Goal: Download file/media

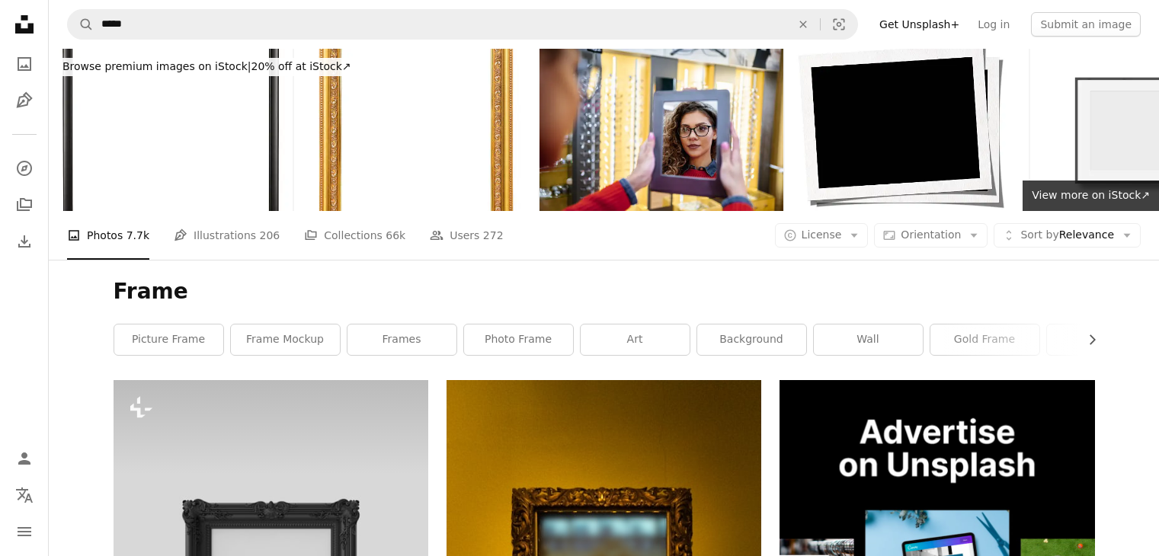
scroll to position [29491, 0]
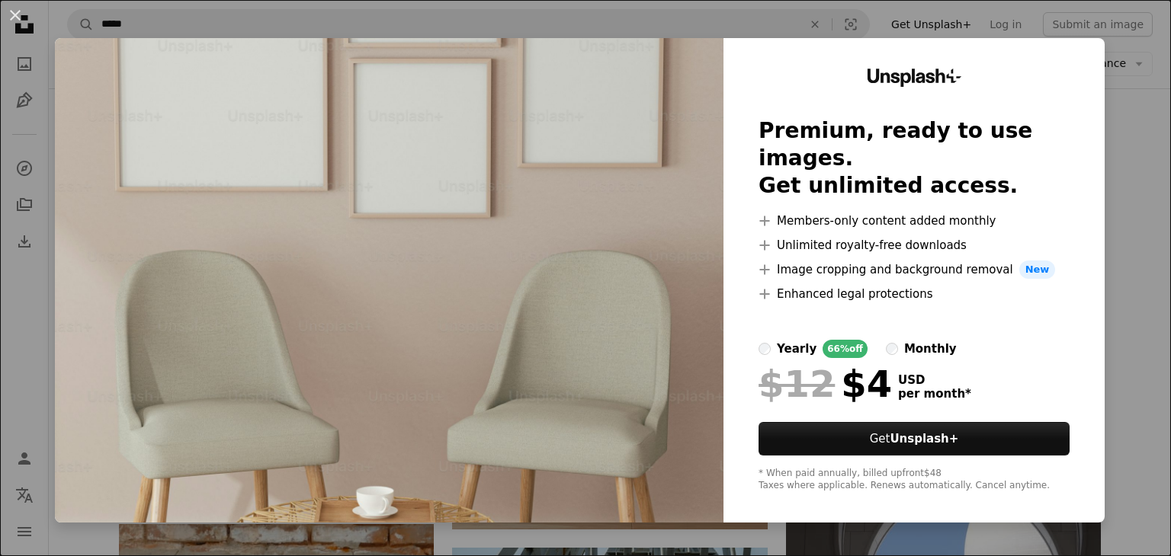
click at [17, 21] on button "An X shape" at bounding box center [15, 15] width 18 height 18
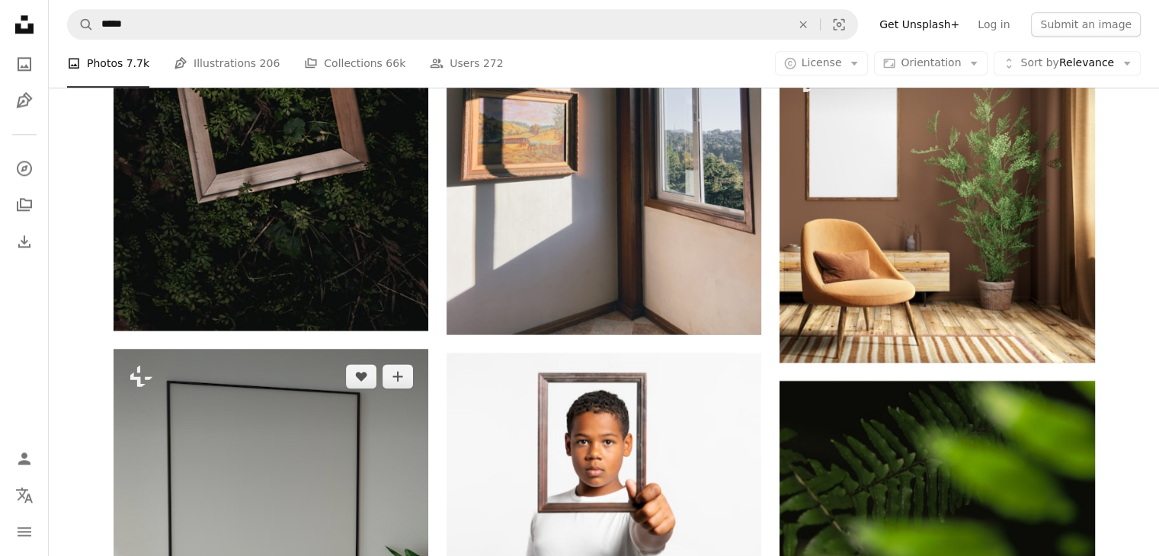
scroll to position [30863, 0]
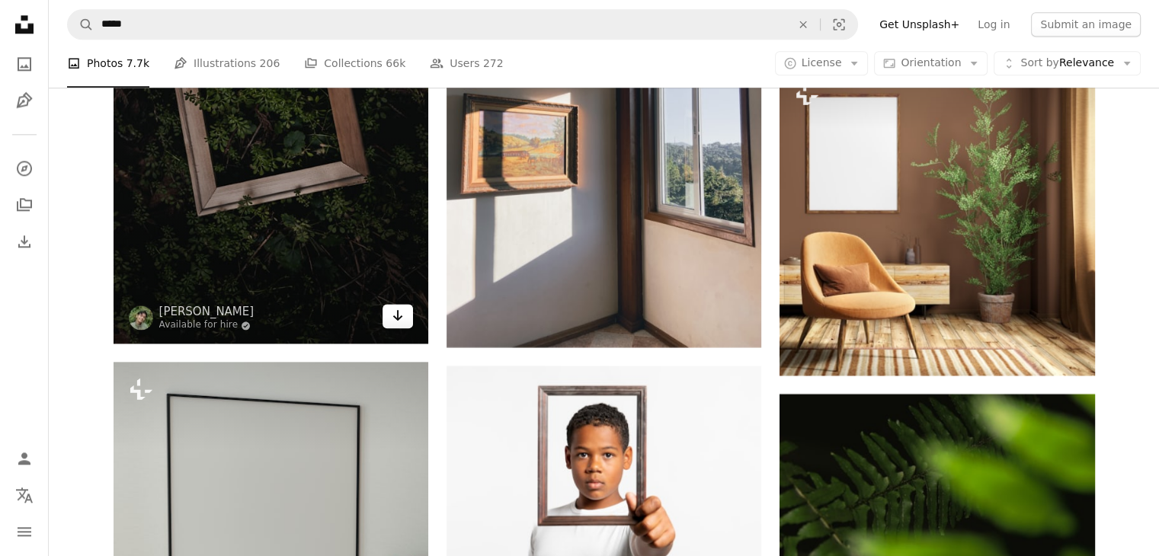
click at [401, 318] on icon "Download" at bounding box center [398, 315] width 10 height 11
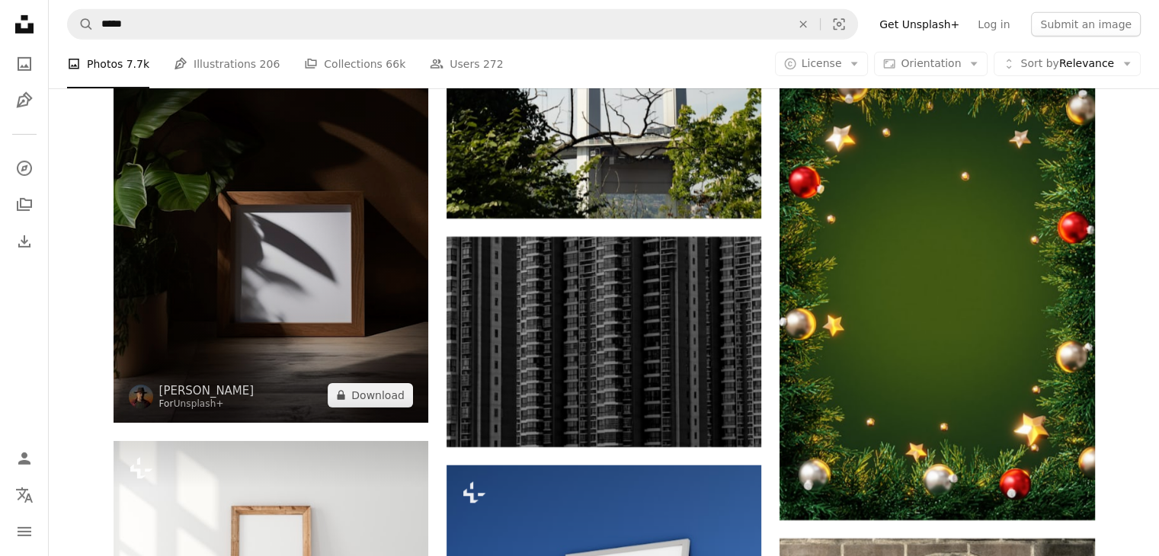
scroll to position [39781, 0]
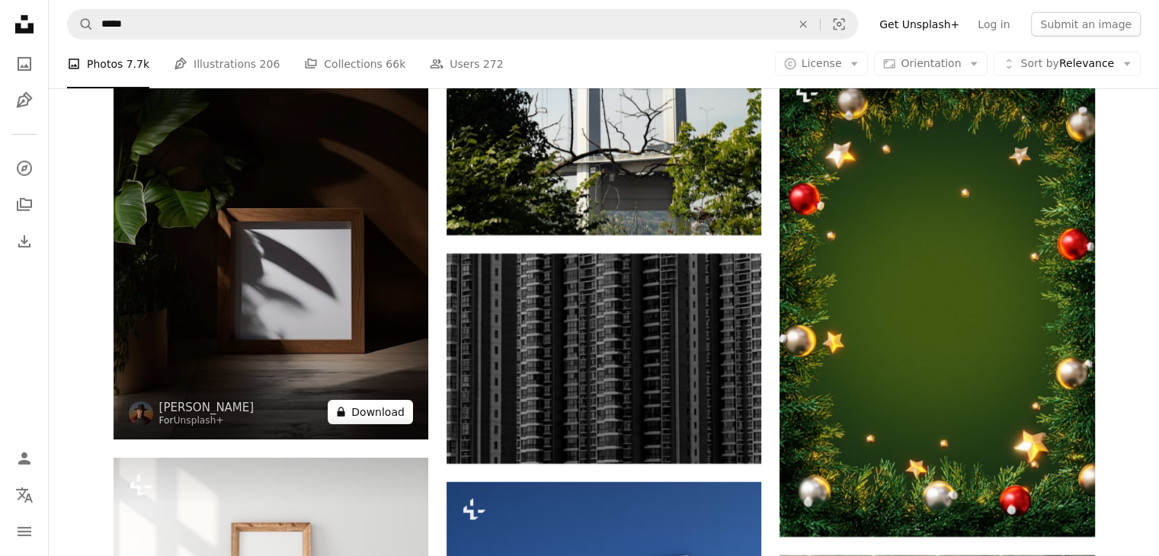
click at [380, 406] on button "A lock Download" at bounding box center [370, 412] width 85 height 24
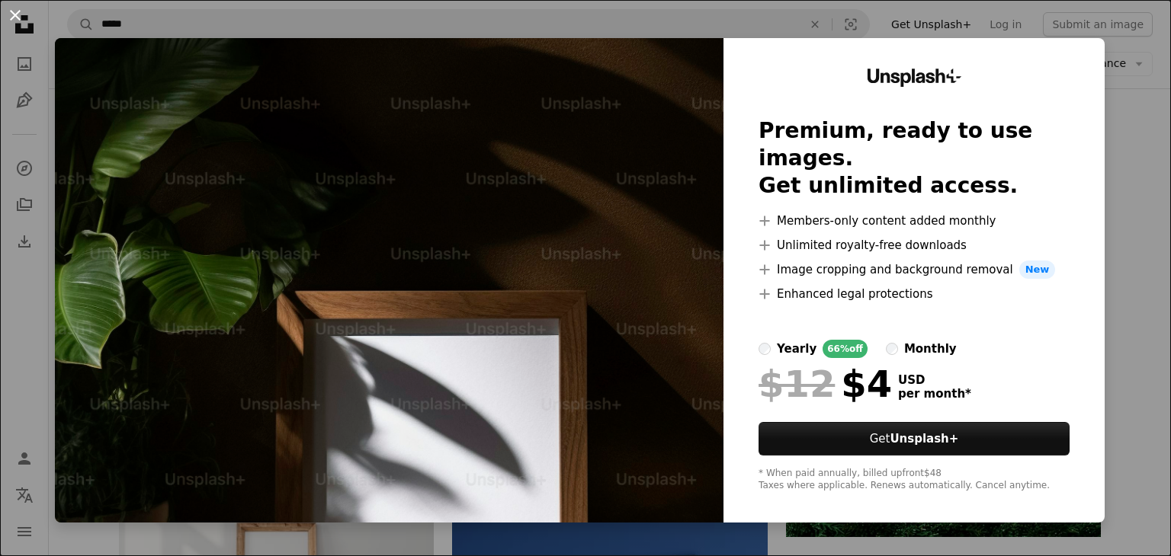
click at [21, 14] on button "An X shape" at bounding box center [15, 15] width 18 height 18
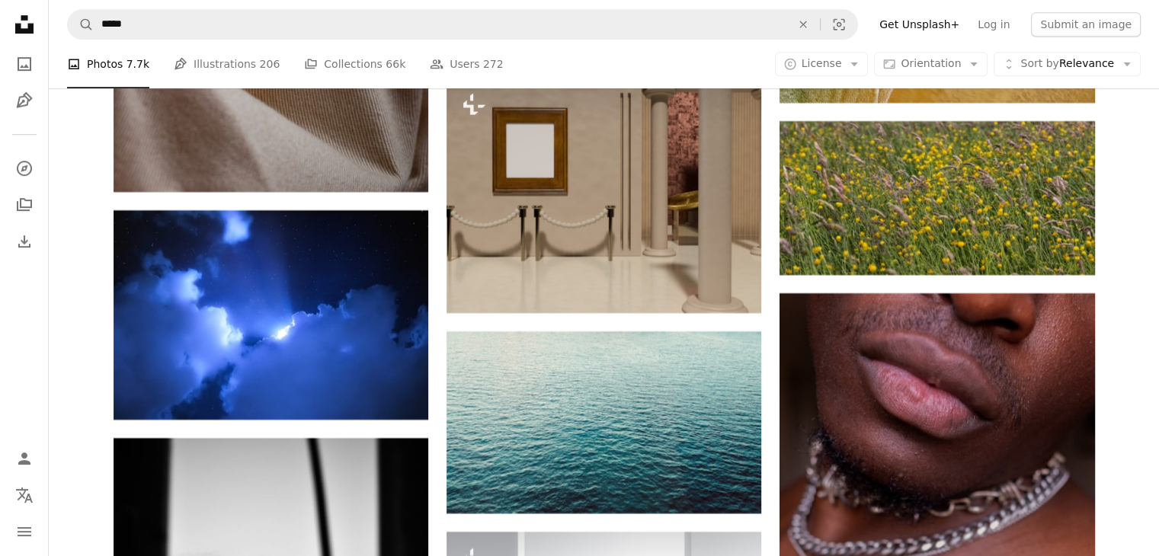
scroll to position [41458, 0]
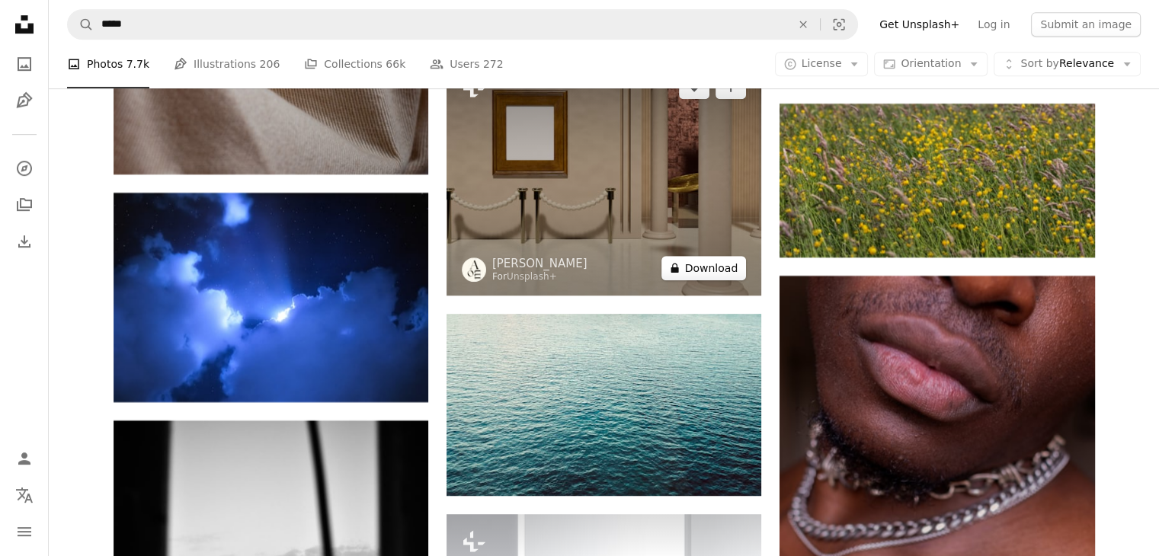
click at [701, 271] on button "A lock Download" at bounding box center [704, 268] width 85 height 24
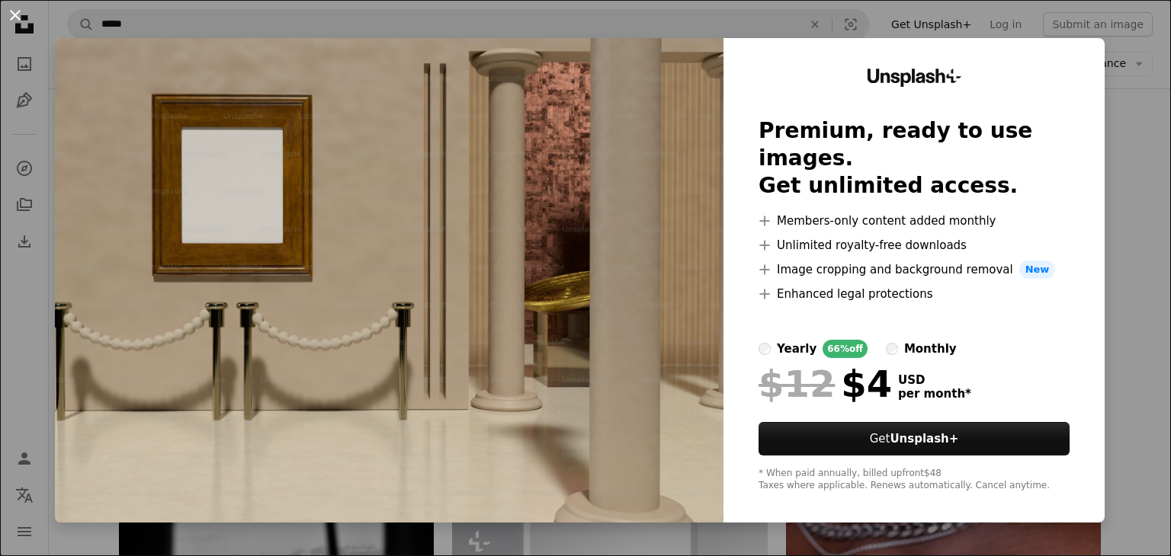
click at [18, 24] on button "An X shape" at bounding box center [15, 15] width 18 height 18
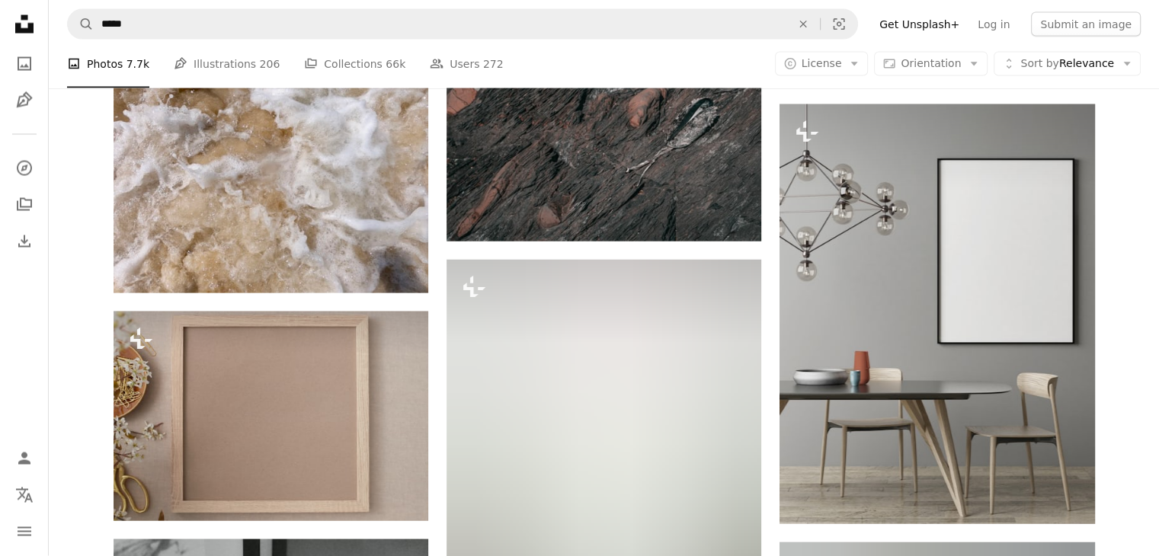
scroll to position [49568, 0]
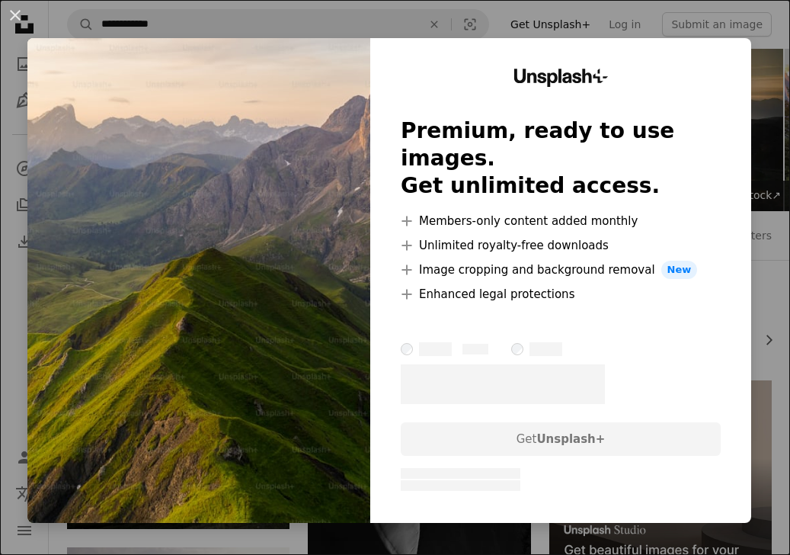
scroll to position [686, 0]
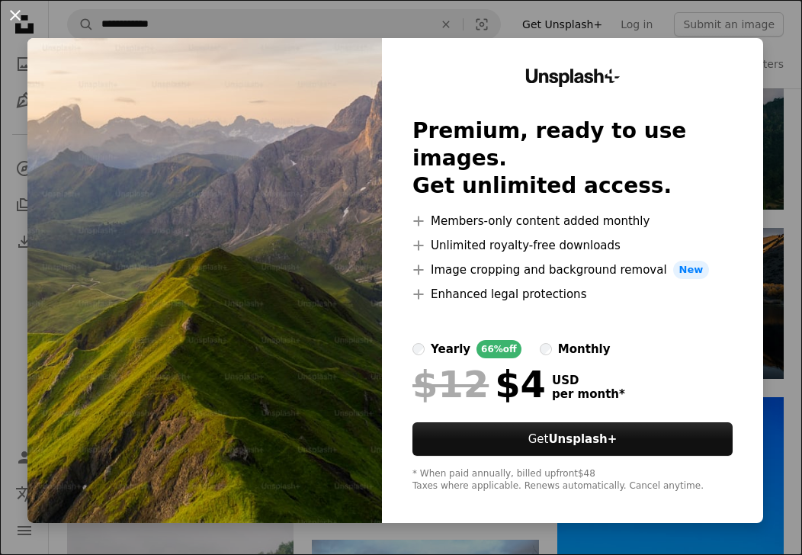
click at [9, 16] on button "An X shape" at bounding box center [15, 15] width 18 height 18
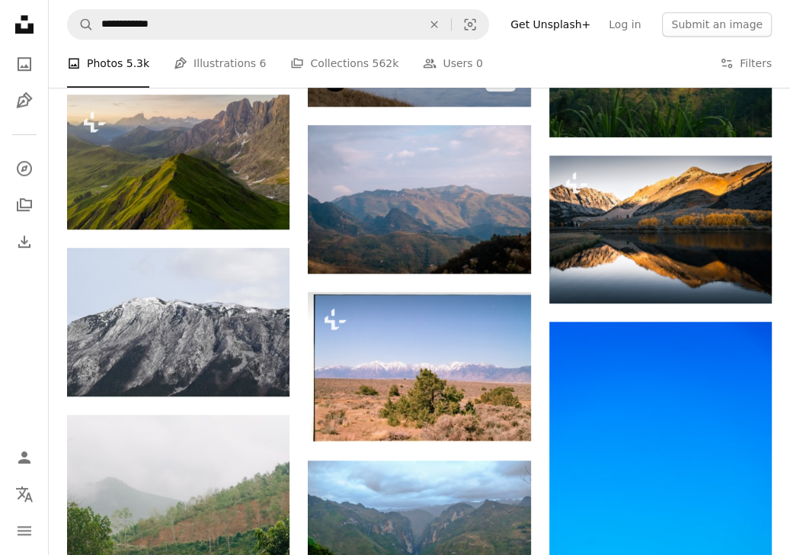
scroll to position [686, 0]
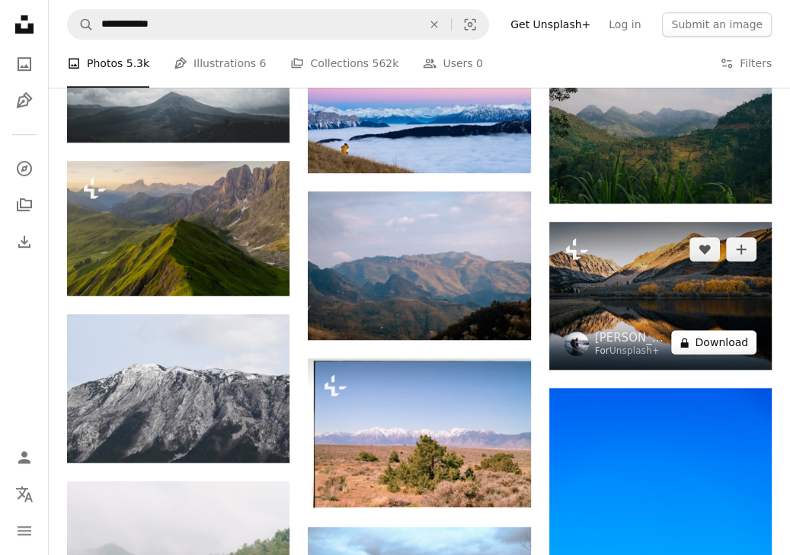
click at [740, 349] on button "A lock Download" at bounding box center [714, 342] width 85 height 24
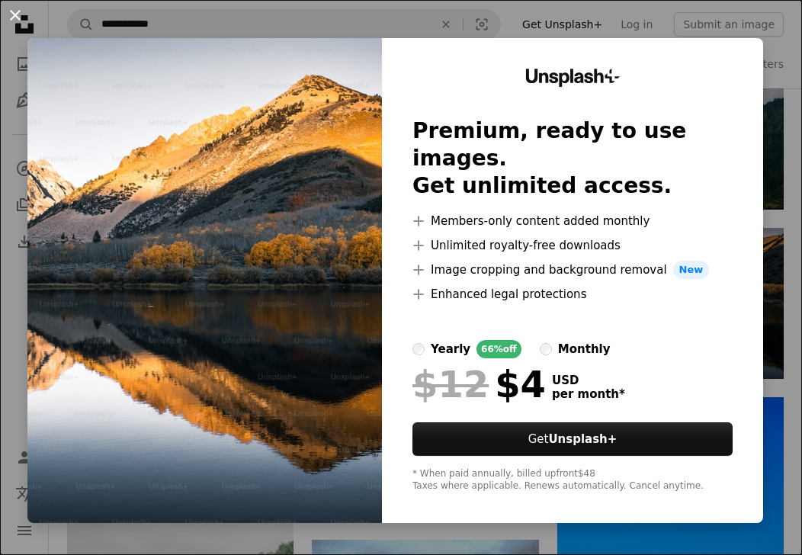
click at [18, 7] on button "An X shape" at bounding box center [15, 15] width 18 height 18
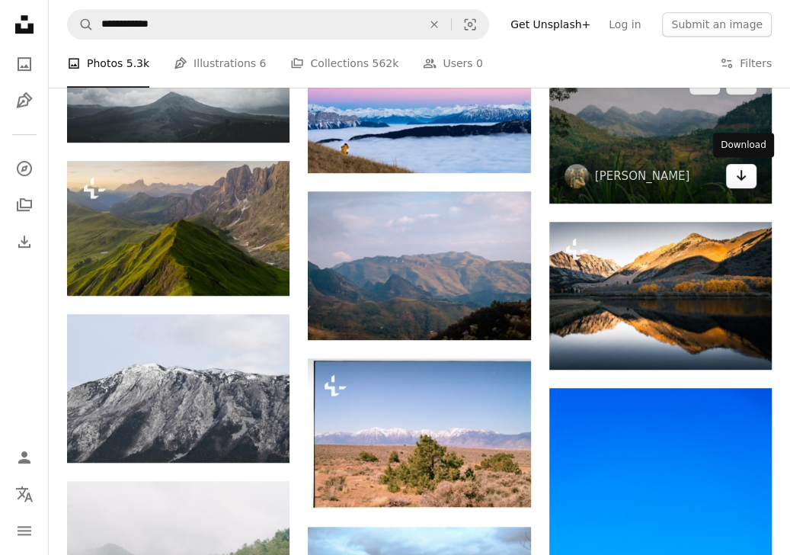
click at [745, 172] on icon "Arrow pointing down" at bounding box center [742, 175] width 12 height 18
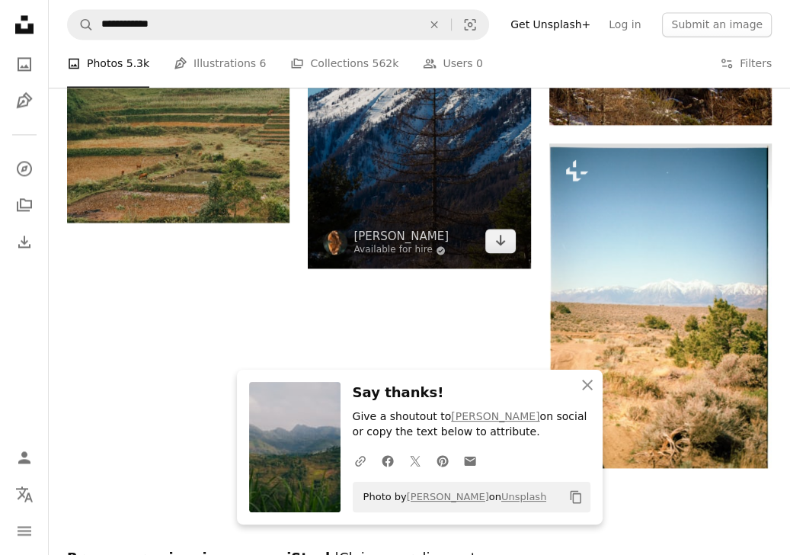
scroll to position [1677, 0]
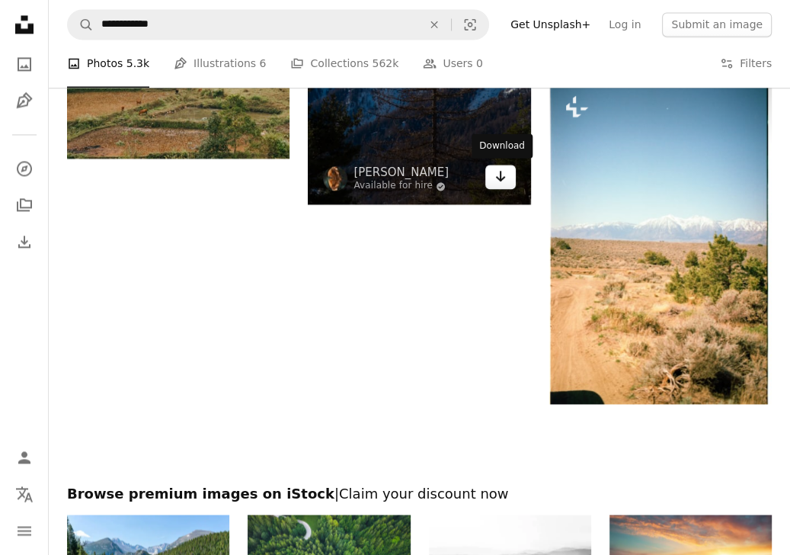
click at [506, 178] on link "Arrow pointing down" at bounding box center [501, 177] width 30 height 24
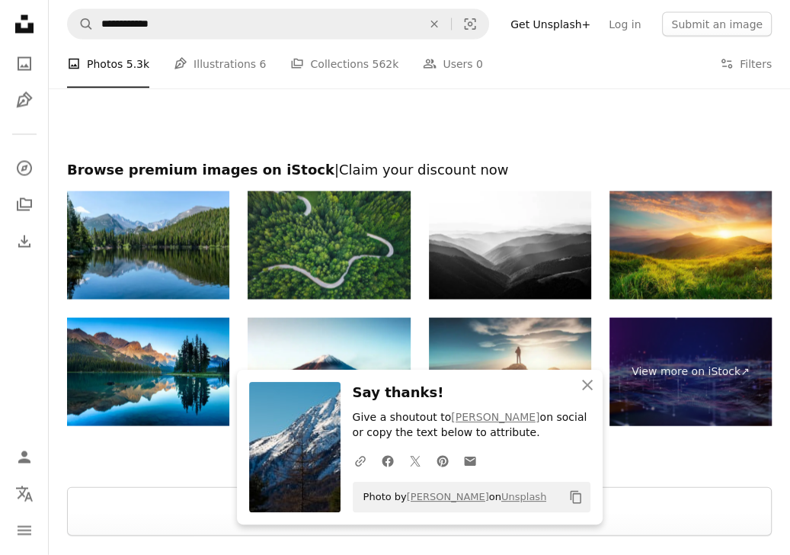
scroll to position [1982, 0]
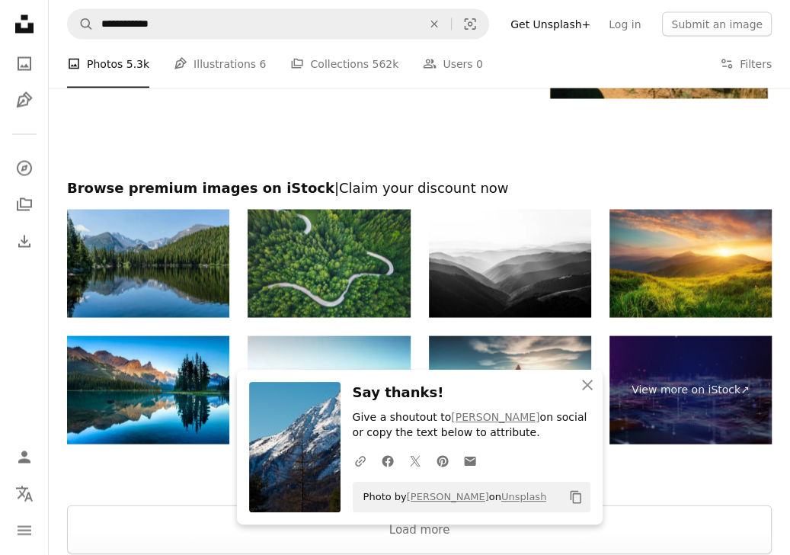
click at [183, 245] on img at bounding box center [148, 264] width 162 height 108
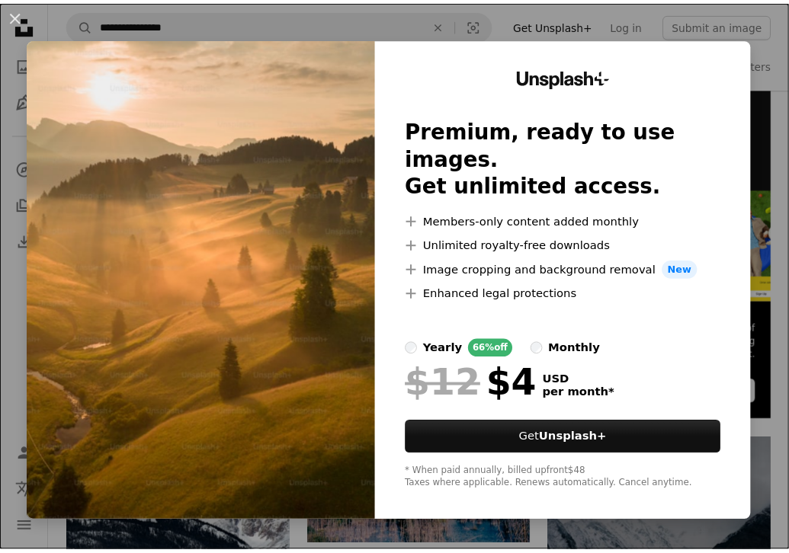
scroll to position [305, 0]
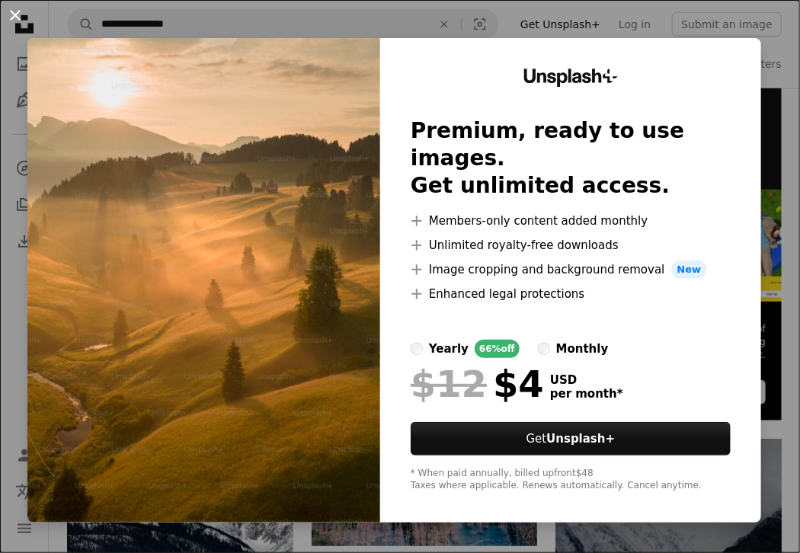
click at [21, 18] on button "An X shape" at bounding box center [15, 15] width 18 height 18
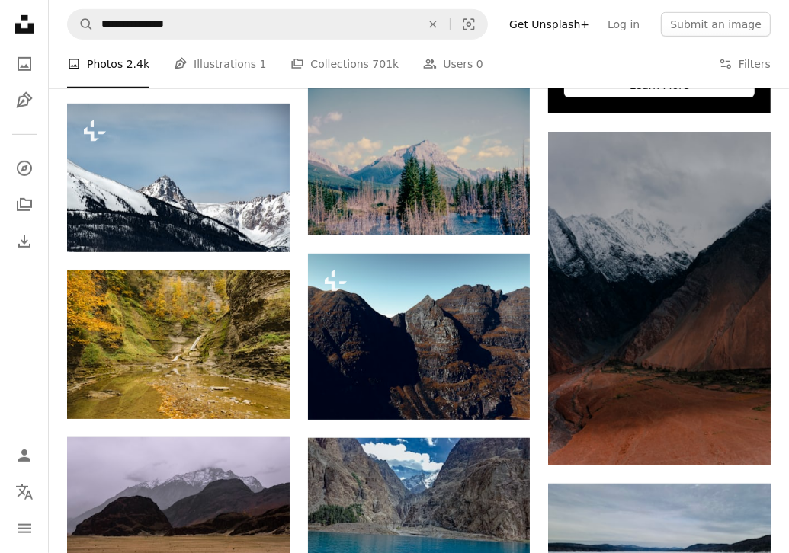
scroll to position [610, 0]
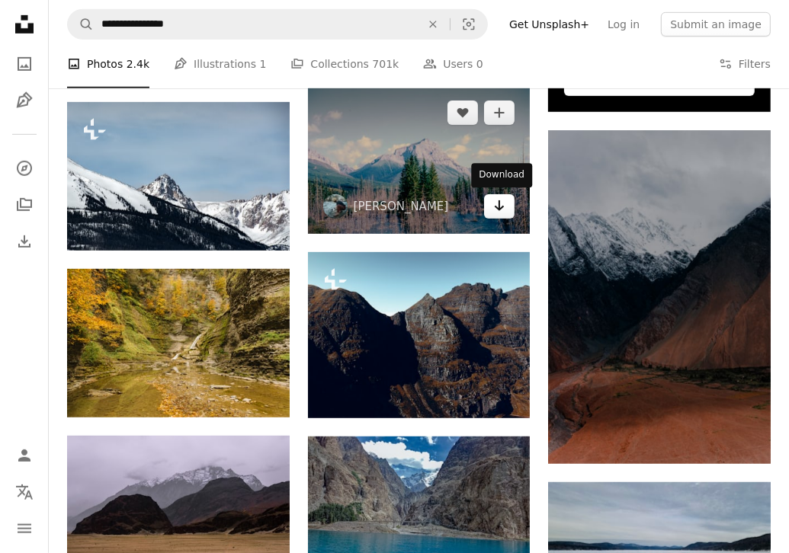
click at [504, 208] on icon "Arrow pointing down" at bounding box center [499, 206] width 12 height 18
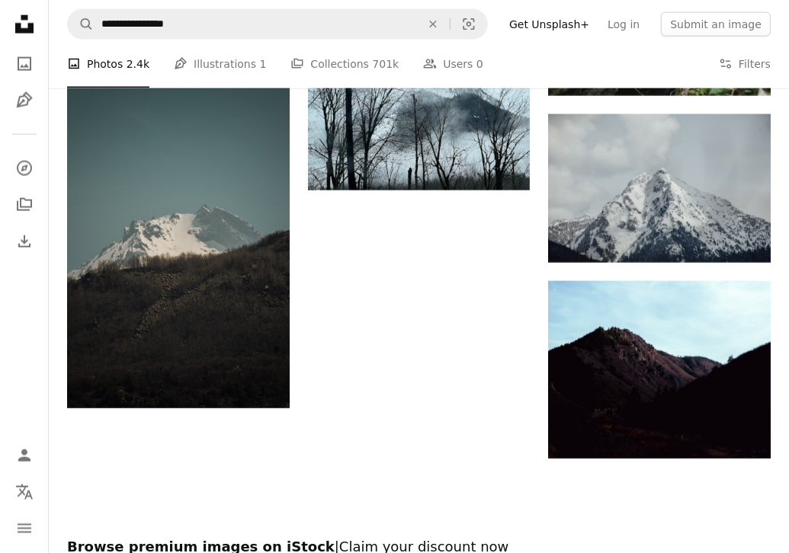
scroll to position [1524, 0]
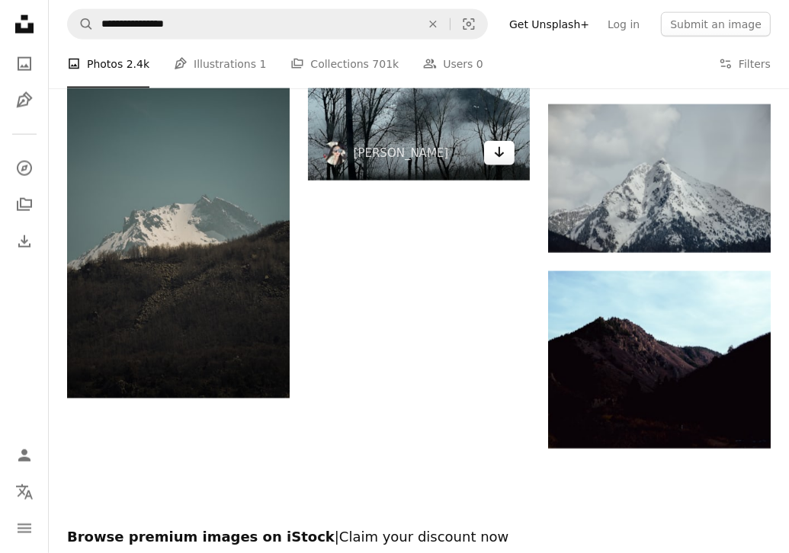
click at [504, 153] on icon "Arrow pointing down" at bounding box center [499, 152] width 12 height 18
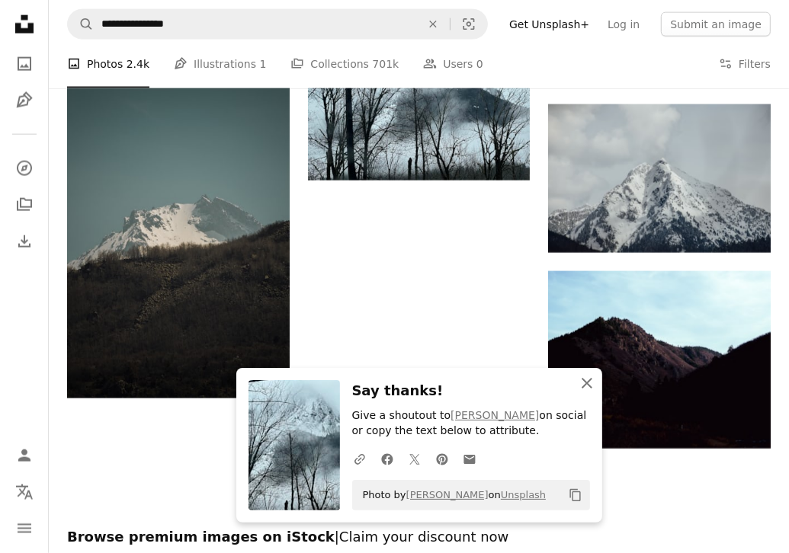
click at [585, 384] on icon "An X shape" at bounding box center [587, 383] width 18 height 18
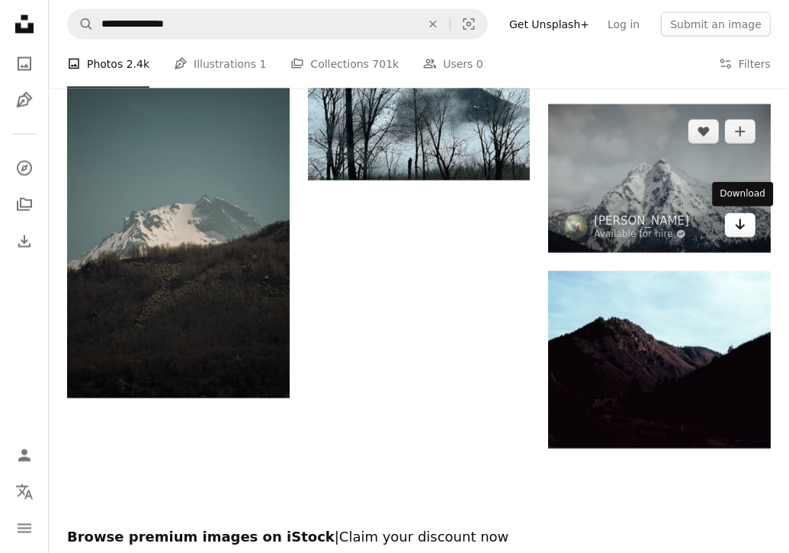
click at [745, 229] on icon "Arrow pointing down" at bounding box center [740, 225] width 12 height 18
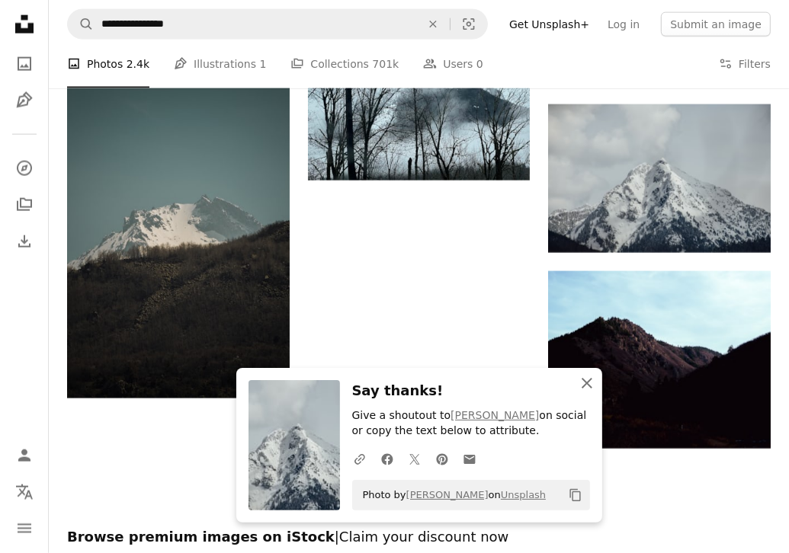
click at [582, 389] on icon "An X shape" at bounding box center [587, 383] width 18 height 18
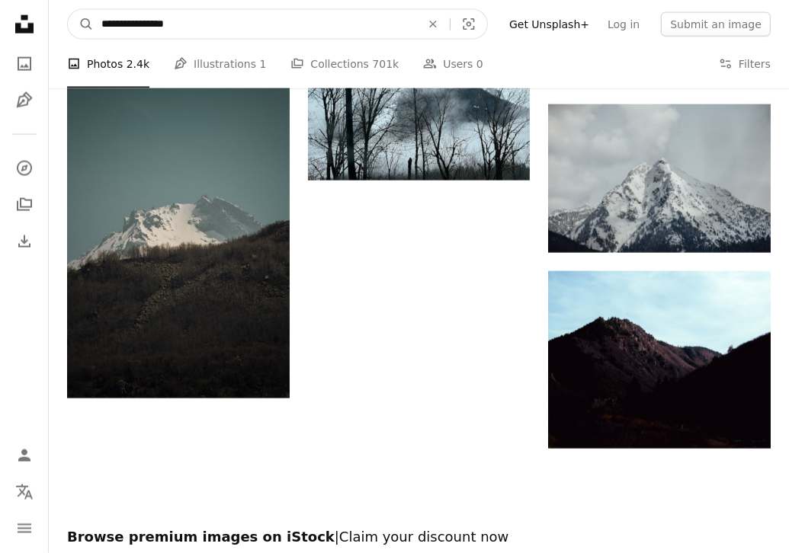
drag, startPoint x: 123, startPoint y: 24, endPoint x: 194, endPoint y: 28, distance: 71.0
click at [193, 28] on input "**********" at bounding box center [255, 24] width 322 height 29
type input "*********"
click at [88, 25] on icon "Find visuals sitewide" at bounding box center [86, 24] width 11 height 11
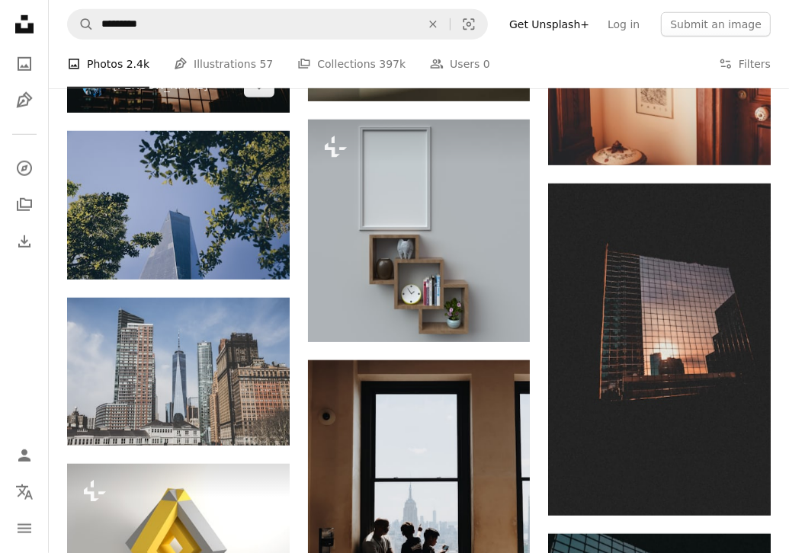
scroll to position [915, 0]
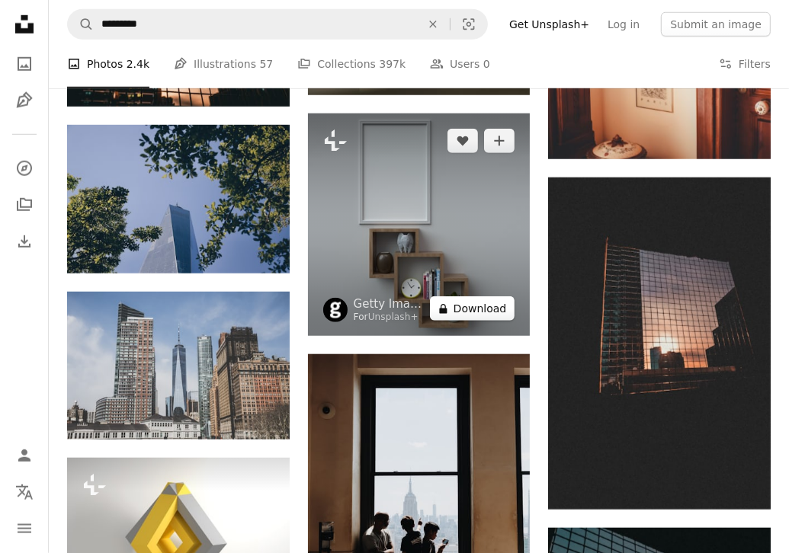
click at [467, 312] on button "A lock Download" at bounding box center [472, 309] width 85 height 24
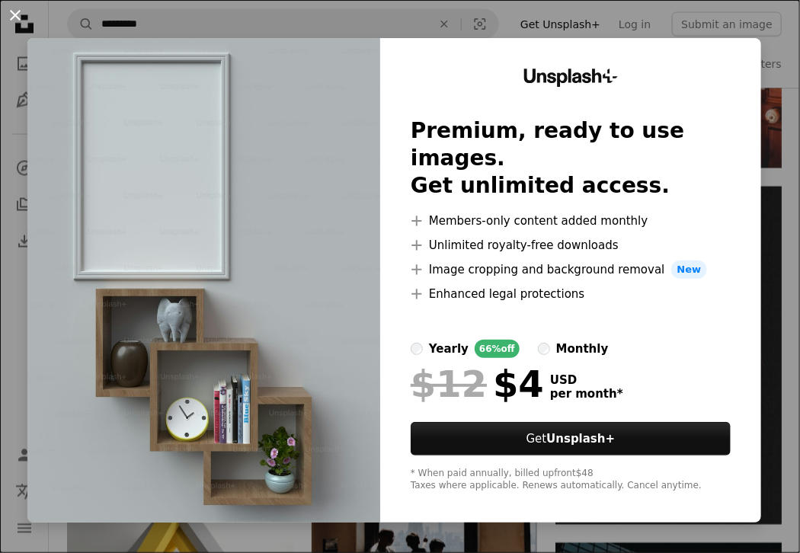
click at [8, 8] on button "An X shape" at bounding box center [15, 15] width 18 height 18
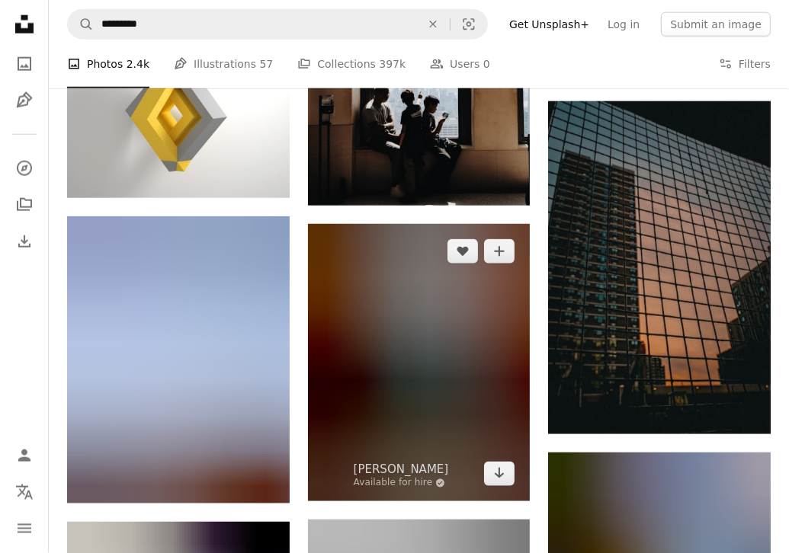
scroll to position [1372, 0]
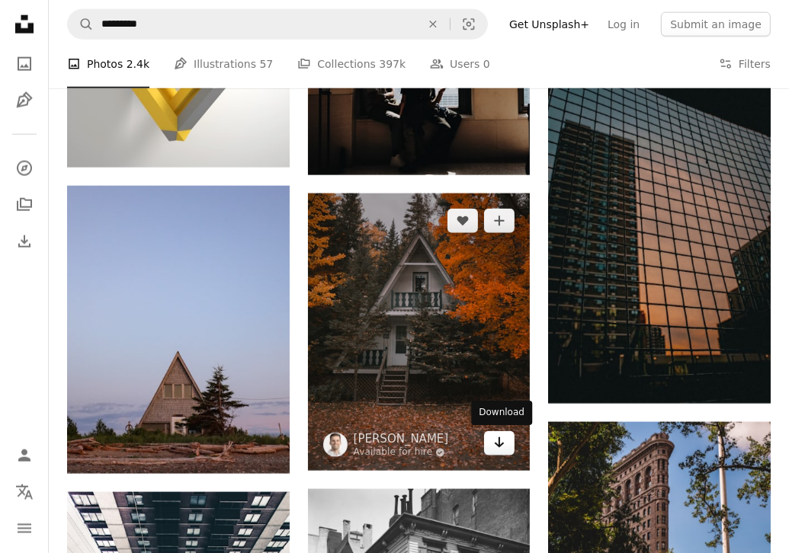
click at [503, 447] on icon "Arrow pointing down" at bounding box center [499, 443] width 12 height 18
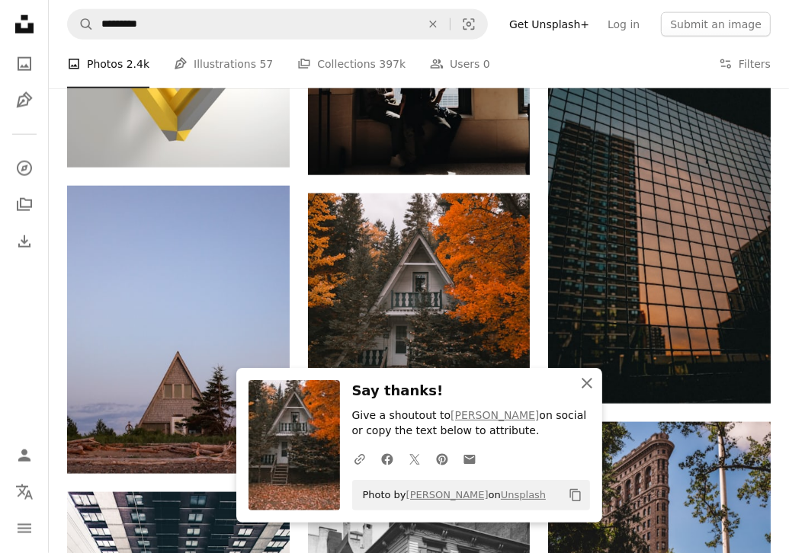
click at [585, 389] on icon "An X shape" at bounding box center [587, 383] width 18 height 18
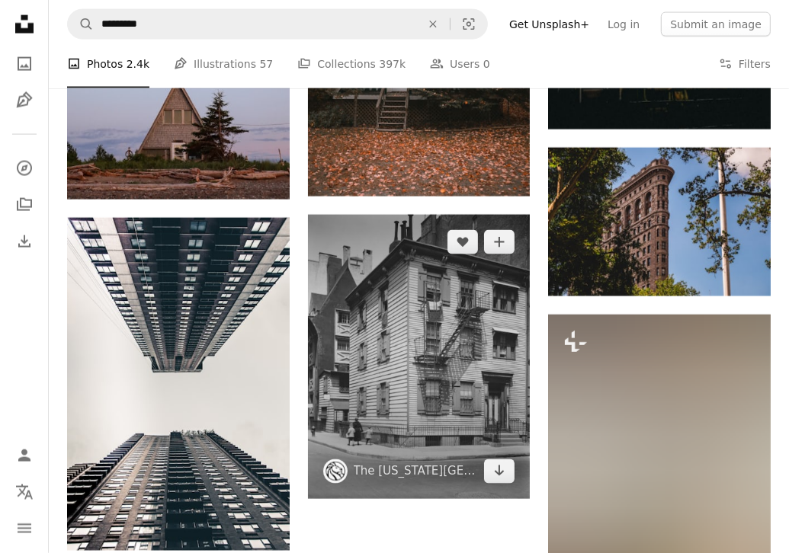
scroll to position [1753, 0]
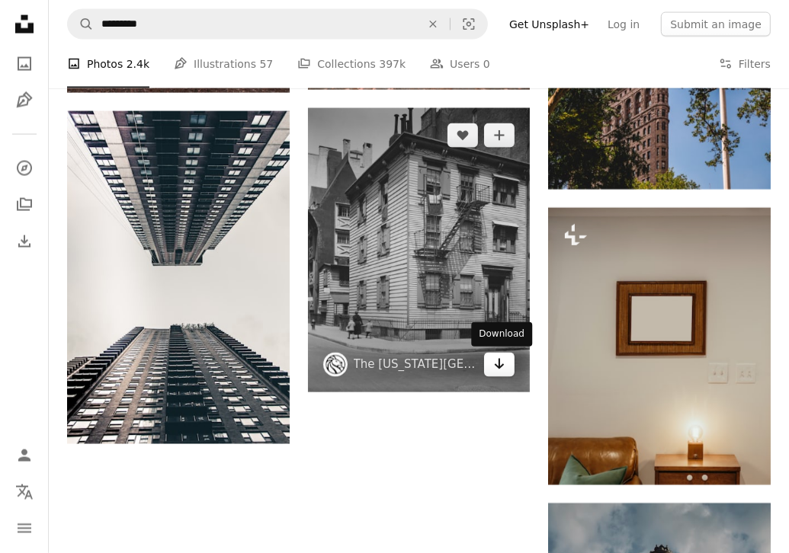
click at [503, 367] on icon "Arrow pointing down" at bounding box center [499, 364] width 12 height 18
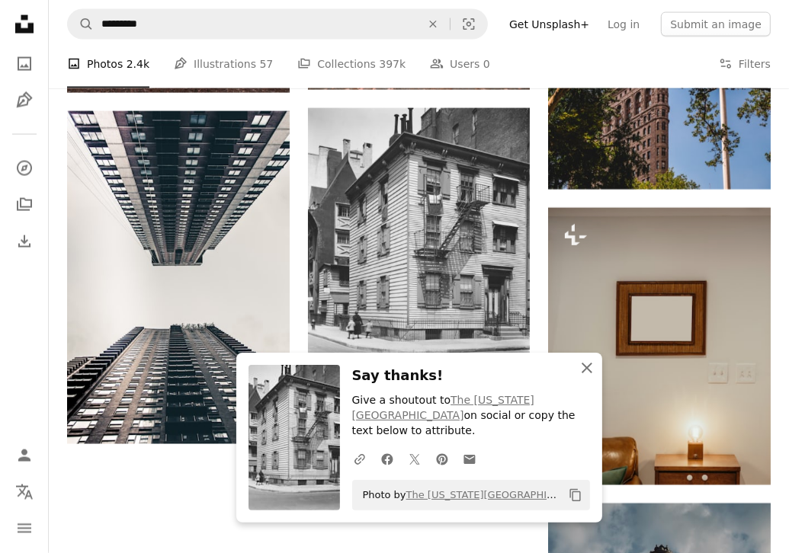
click at [579, 377] on icon "An X shape" at bounding box center [587, 368] width 18 height 18
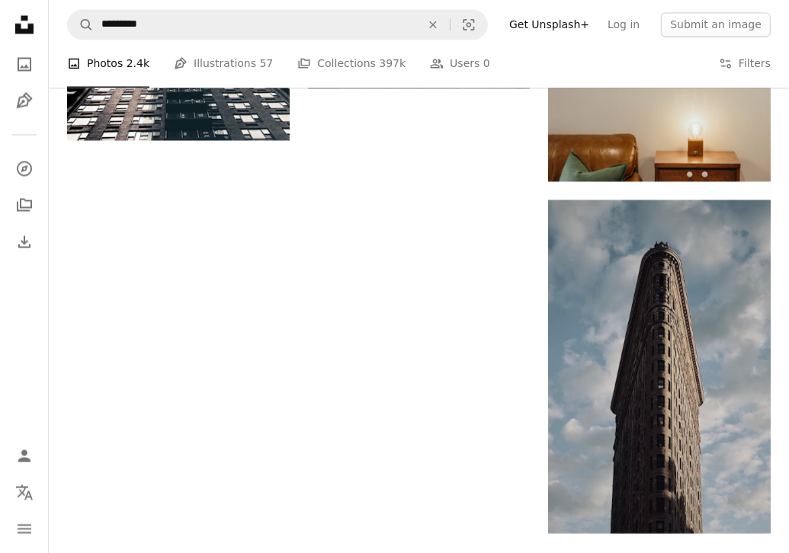
scroll to position [1829, 0]
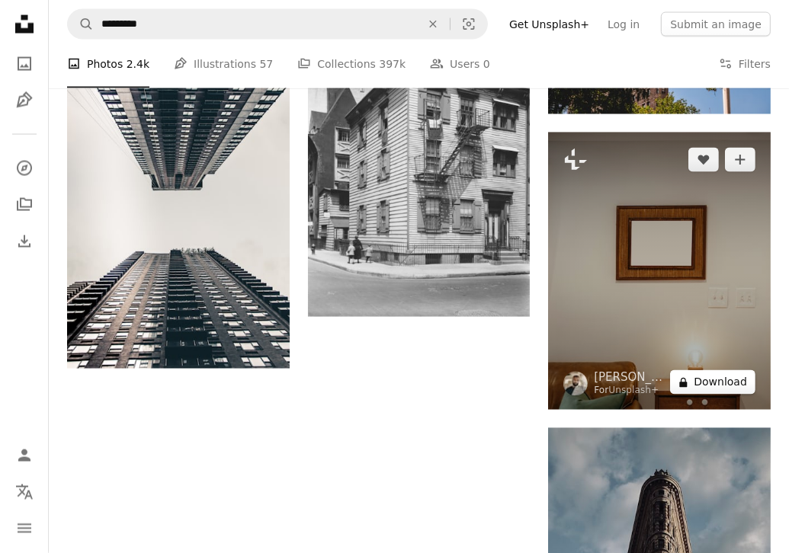
click at [729, 383] on button "A lock Download" at bounding box center [712, 382] width 85 height 24
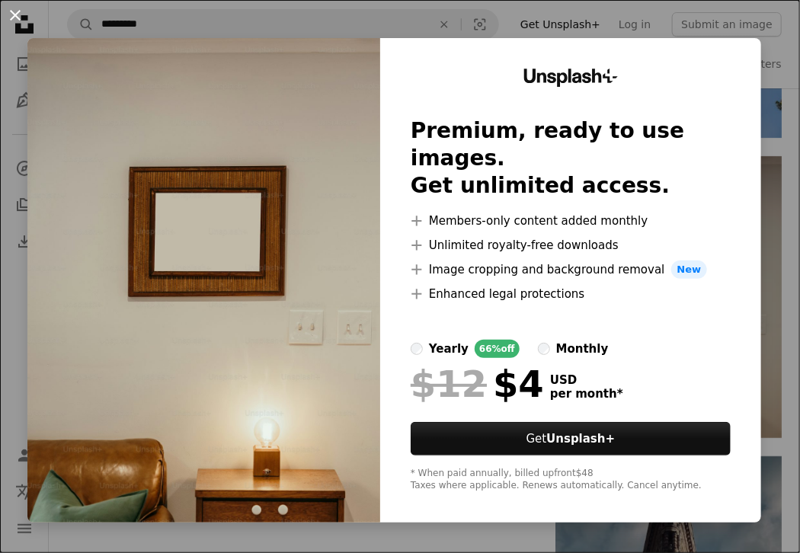
click at [21, 14] on button "An X shape" at bounding box center [15, 15] width 18 height 18
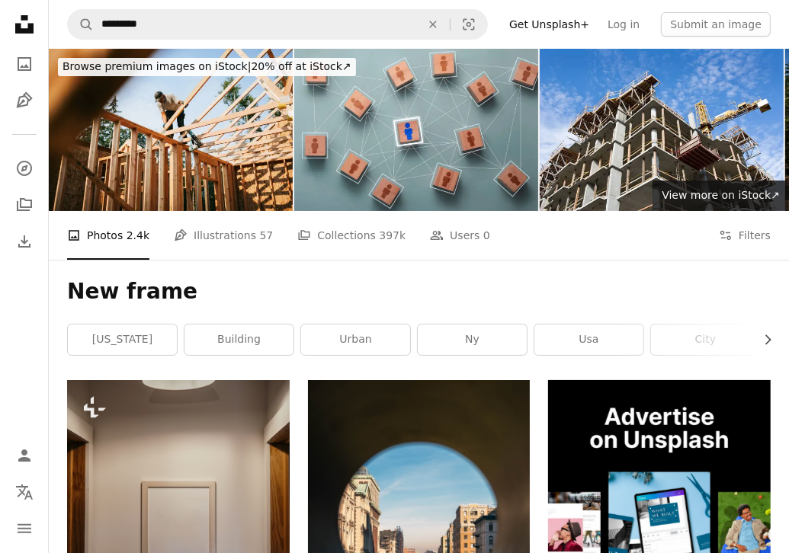
click at [104, 299] on h1 "New frame" at bounding box center [419, 291] width 704 height 27
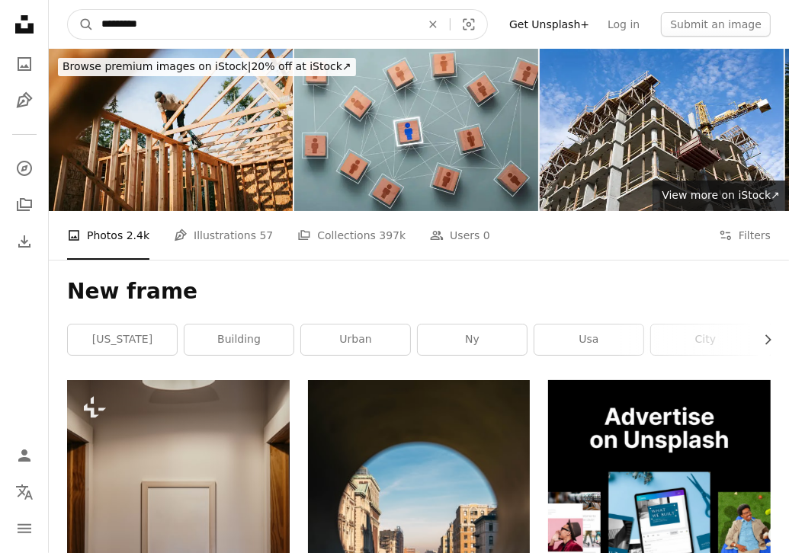
drag, startPoint x: 99, startPoint y: 24, endPoint x: 137, endPoint y: 27, distance: 38.2
click at [137, 27] on input "*********" at bounding box center [255, 24] width 322 height 29
type input "*********"
drag, startPoint x: 88, startPoint y: 27, endPoint x: 130, endPoint y: 28, distance: 42.7
click at [130, 28] on form "A magnifying glass ********* An X shape Visual search" at bounding box center [277, 24] width 421 height 30
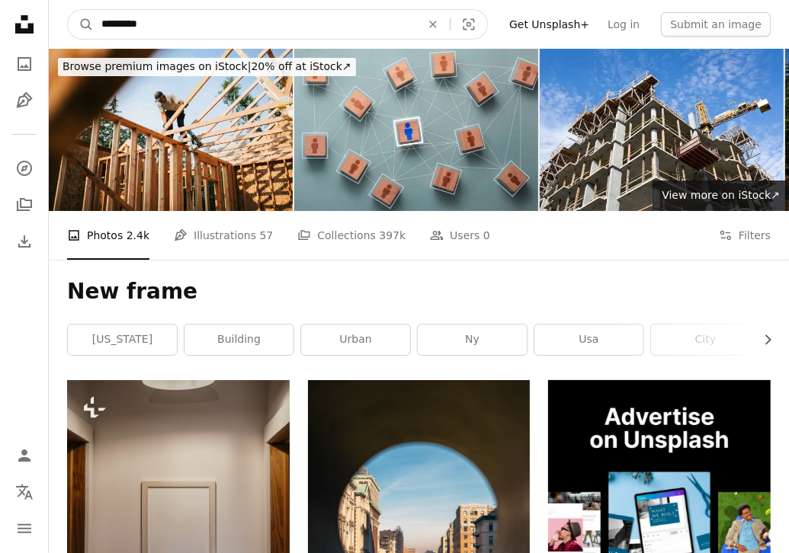
drag, startPoint x: 99, startPoint y: 25, endPoint x: 155, endPoint y: 24, distance: 56.4
click at [155, 24] on input "*********" at bounding box center [255, 24] width 322 height 29
type input "*****"
click at [79, 24] on icon "A magnifying glass" at bounding box center [81, 24] width 26 height 15
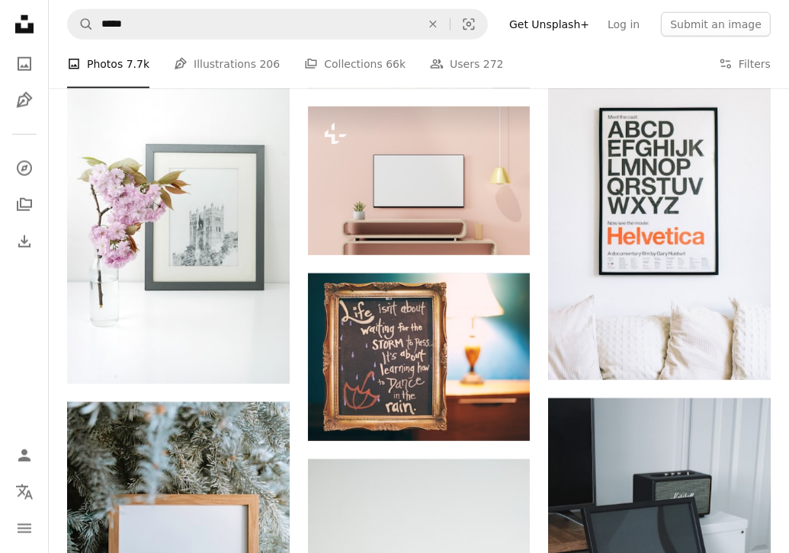
scroll to position [1220, 0]
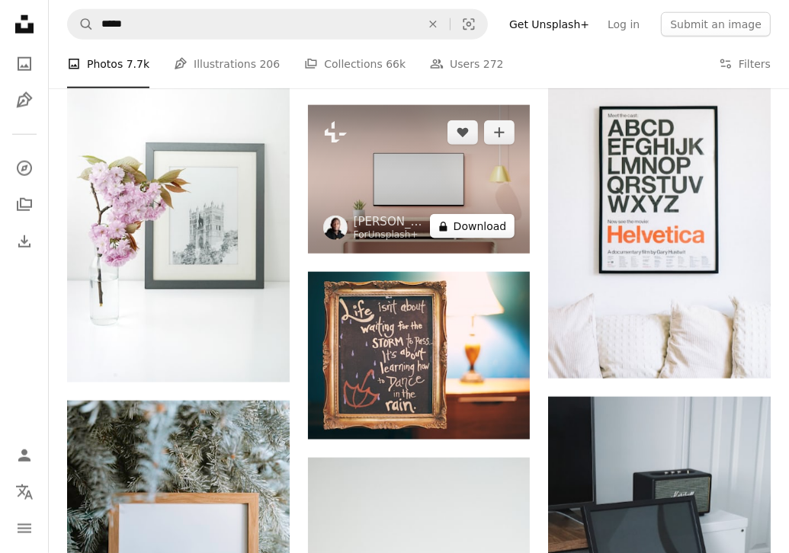
click at [496, 222] on button "A lock Download" at bounding box center [472, 226] width 85 height 24
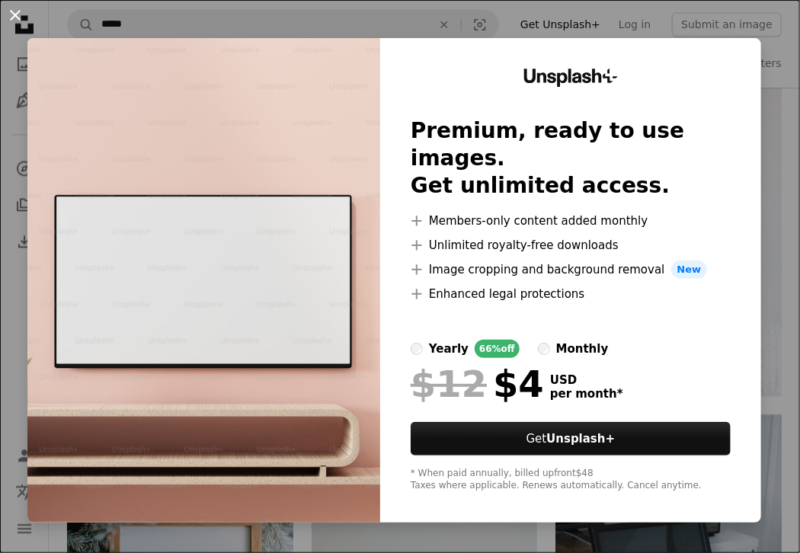
click at [8, 16] on button "An X shape" at bounding box center [15, 15] width 18 height 18
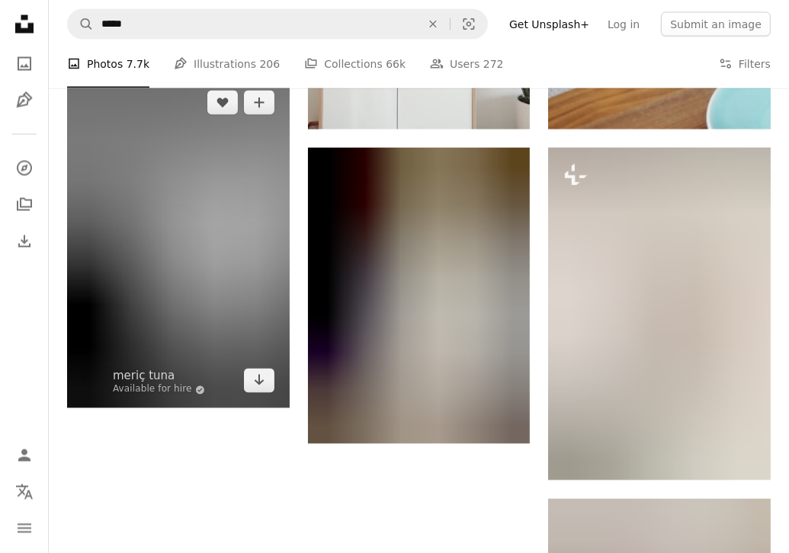
scroll to position [1906, 0]
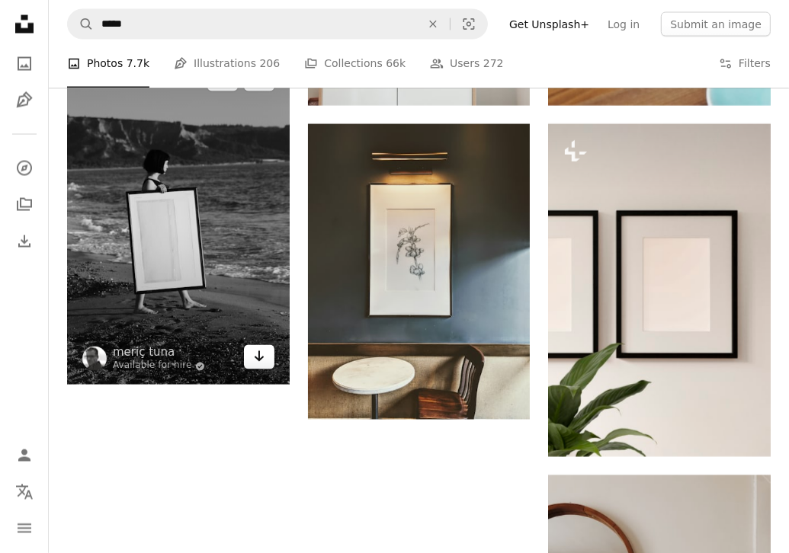
click at [266, 357] on link "Arrow pointing down" at bounding box center [259, 357] width 30 height 24
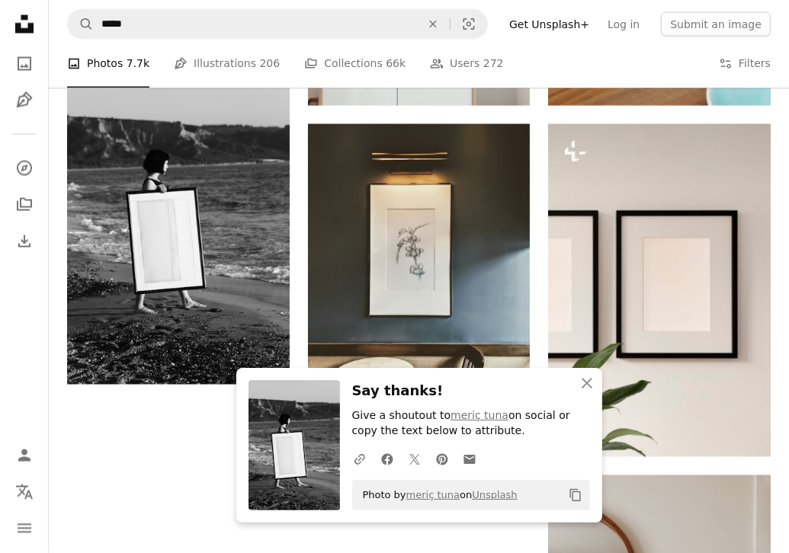
click at [570, 402] on h3 "Say thanks!" at bounding box center [471, 391] width 238 height 22
click at [588, 388] on icon "An X shape" at bounding box center [587, 383] width 18 height 18
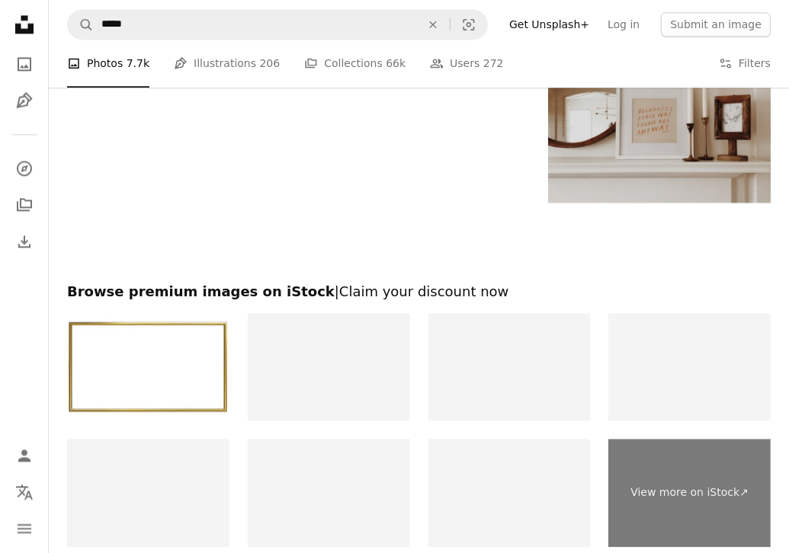
scroll to position [2363, 0]
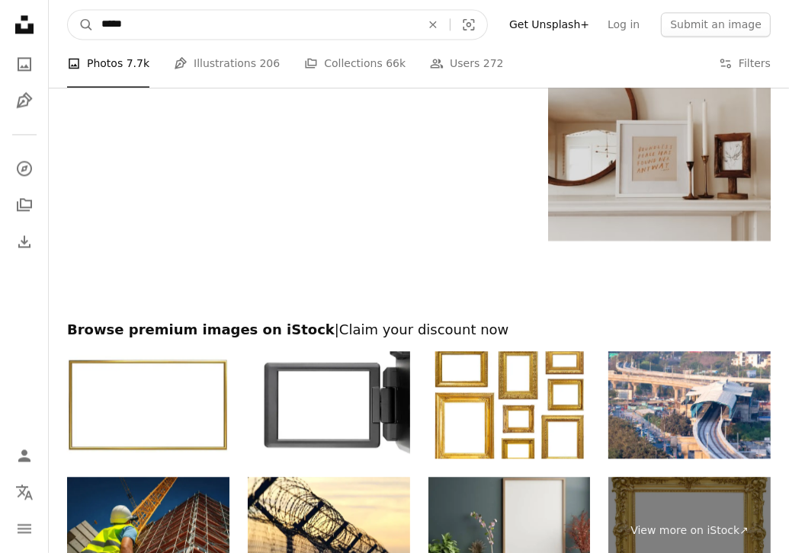
drag, startPoint x: 99, startPoint y: 22, endPoint x: 131, endPoint y: 21, distance: 32.0
click at [131, 21] on input "*****" at bounding box center [255, 24] width 322 height 29
drag, startPoint x: 137, startPoint y: 25, endPoint x: 151, endPoint y: 27, distance: 13.9
click at [151, 27] on input "*********" at bounding box center [255, 24] width 322 height 29
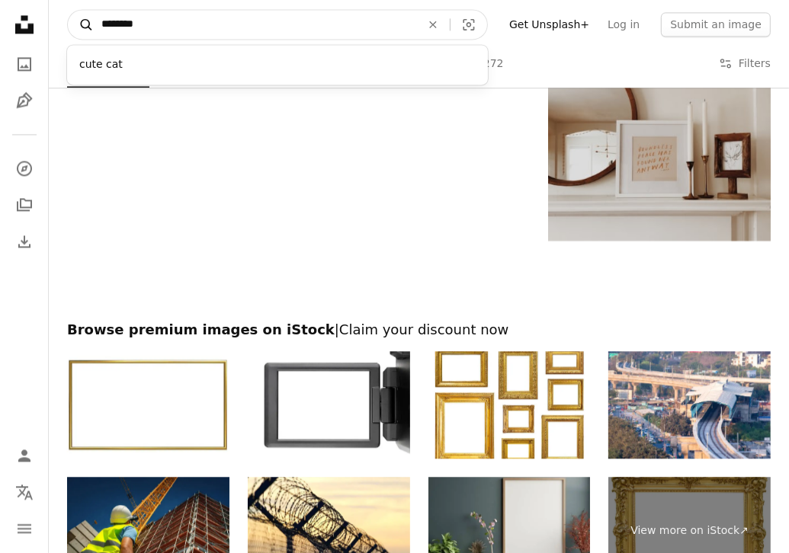
type input "********"
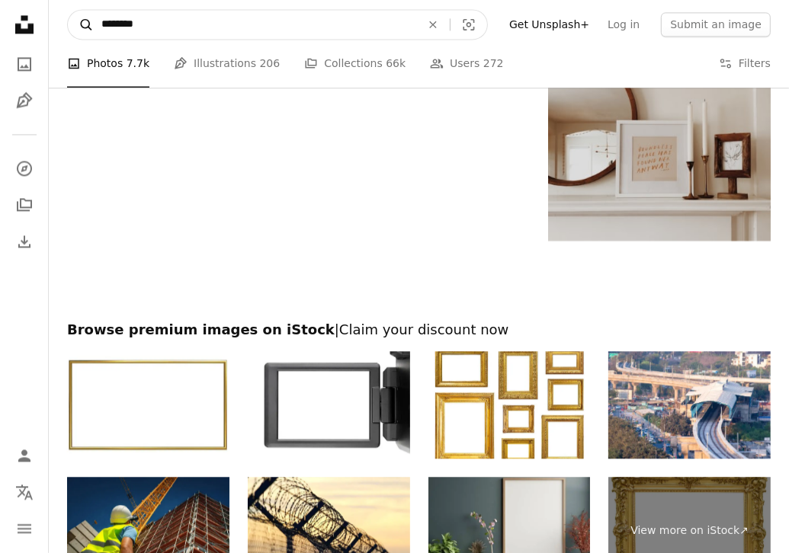
click at [81, 30] on icon "A magnifying glass" at bounding box center [81, 24] width 26 height 15
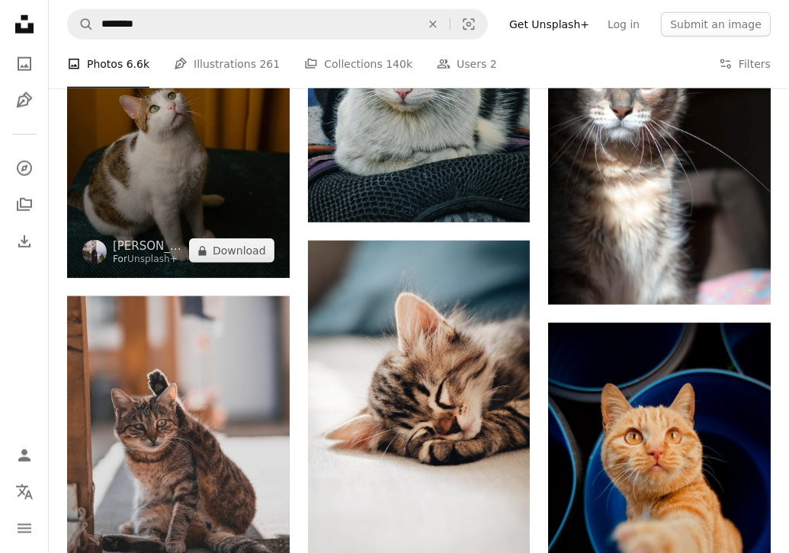
scroll to position [1143, 0]
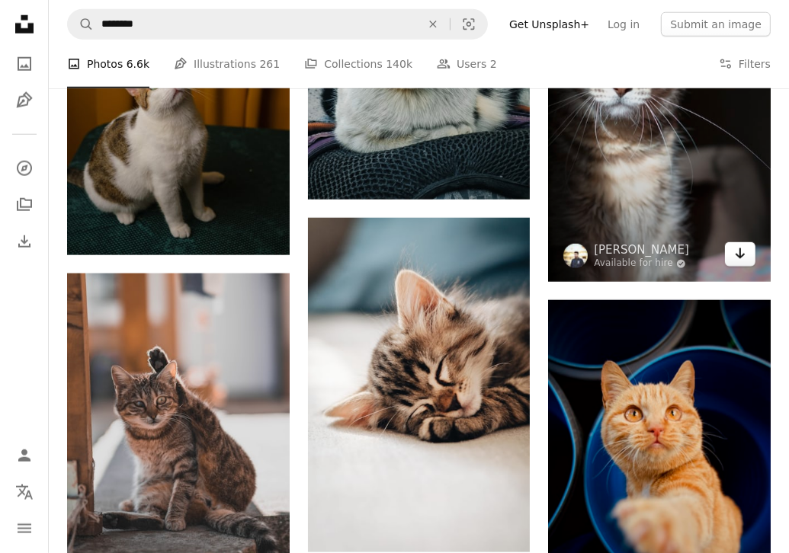
click at [737, 258] on icon "Arrow pointing down" at bounding box center [740, 254] width 12 height 18
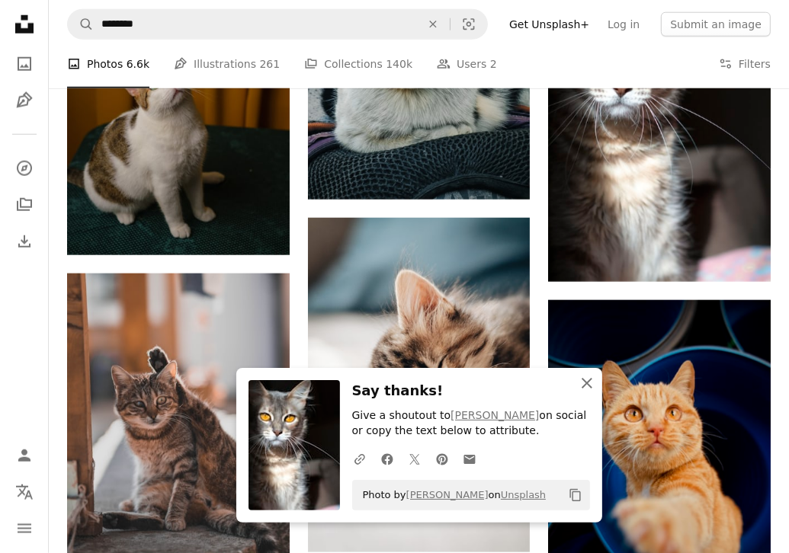
click at [593, 389] on icon "An X shape" at bounding box center [587, 383] width 18 height 18
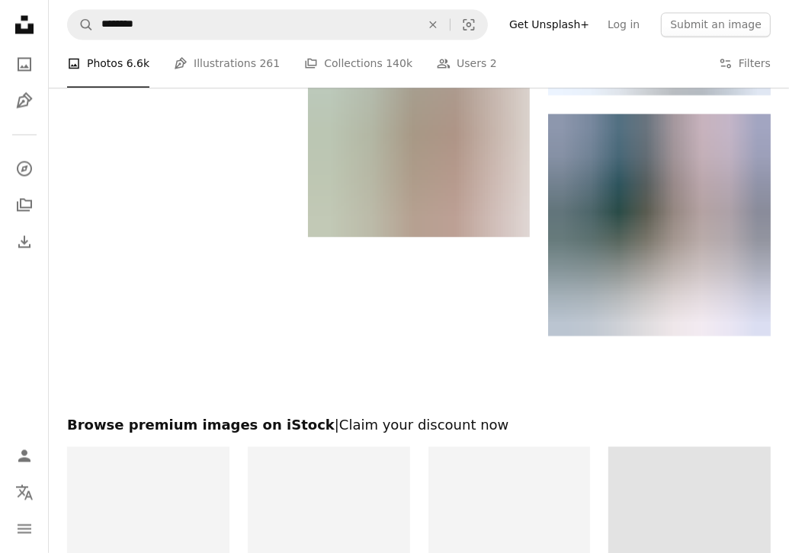
scroll to position [1965, 0]
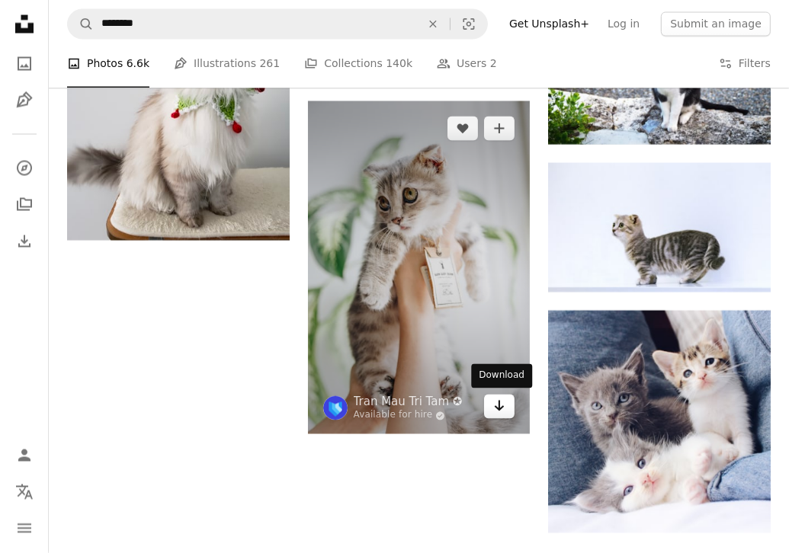
click at [498, 409] on icon "Download" at bounding box center [500, 406] width 10 height 11
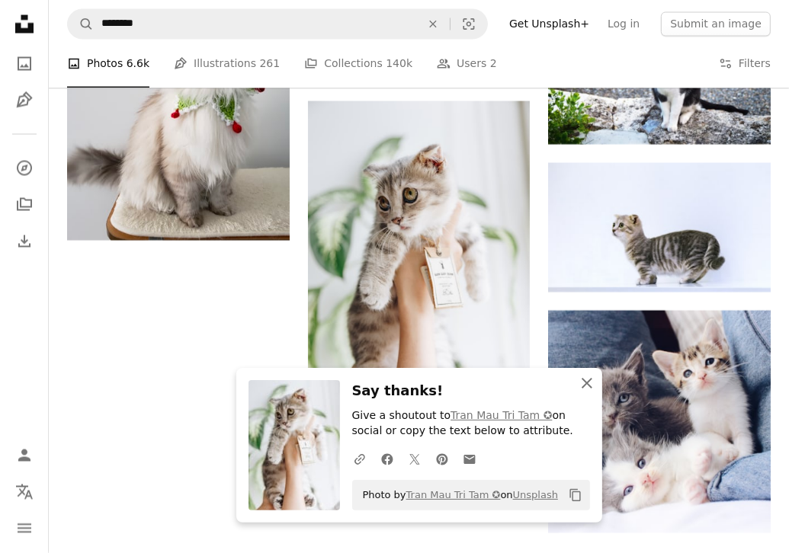
click at [588, 394] on button "An X shape Close" at bounding box center [587, 383] width 30 height 30
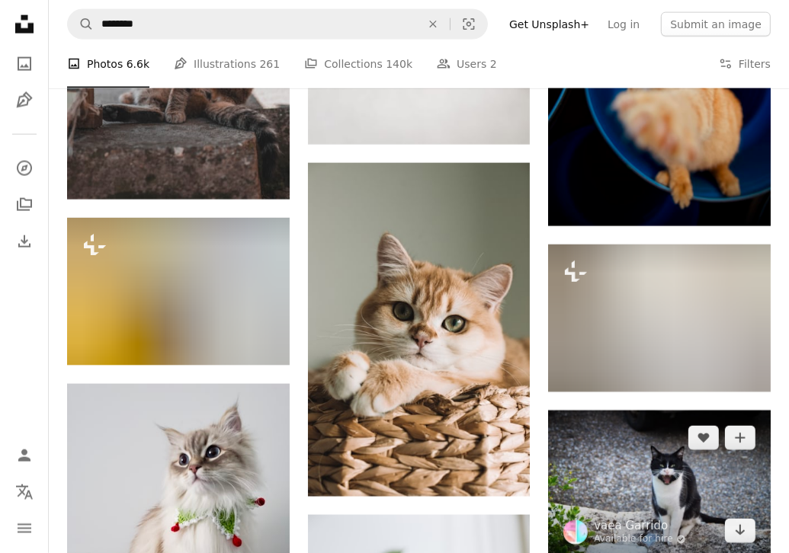
scroll to position [1508, 0]
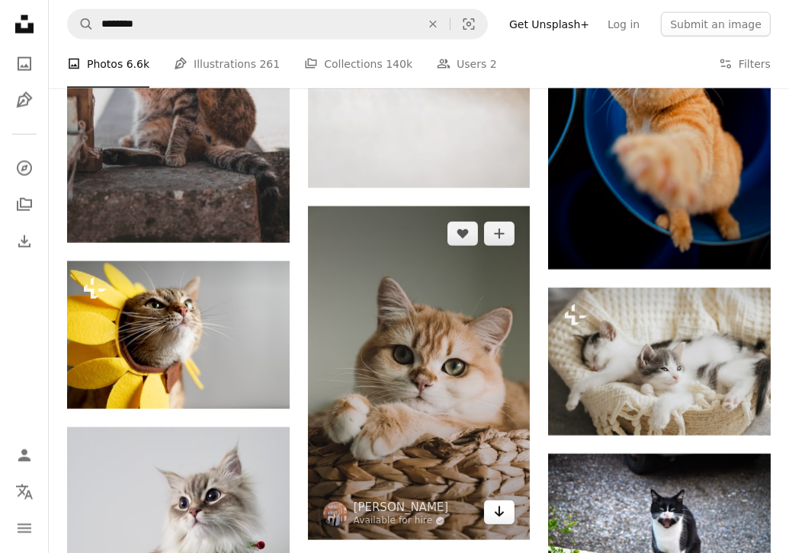
click at [500, 503] on icon "Arrow pointing down" at bounding box center [499, 512] width 12 height 18
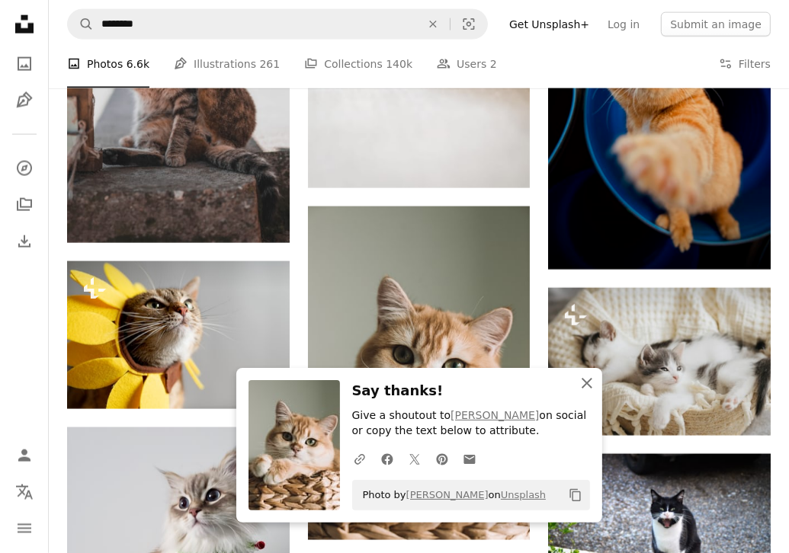
click at [593, 391] on icon "An X shape" at bounding box center [587, 383] width 18 height 18
